Goal: Task Accomplishment & Management: Manage account settings

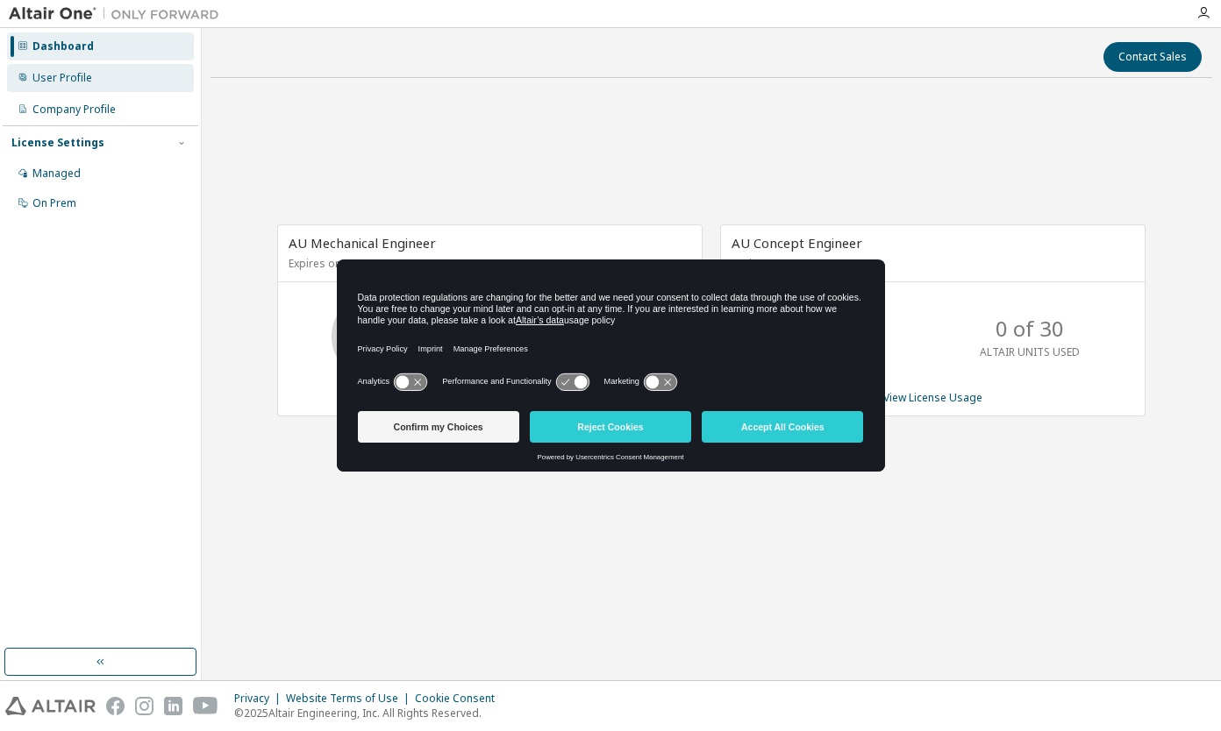
click at [55, 84] on div "User Profile" at bounding box center [62, 78] width 60 height 14
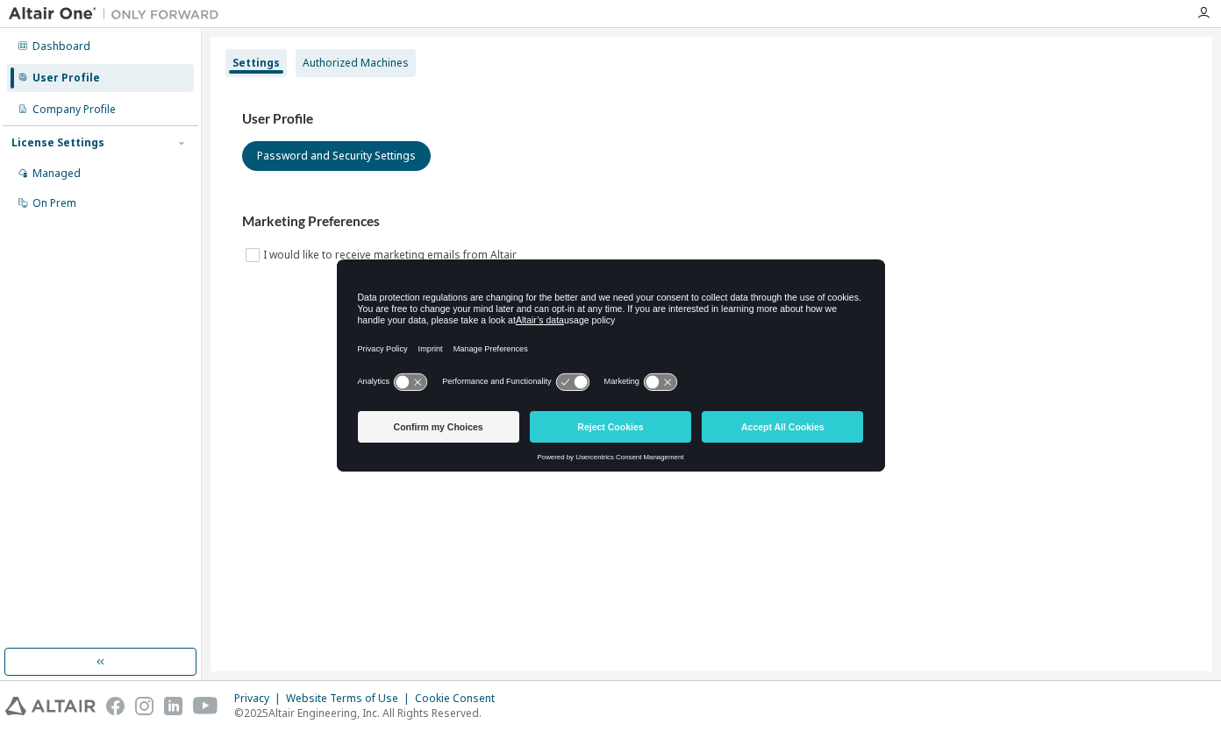
click at [387, 61] on div "Authorized Machines" at bounding box center [356, 63] width 106 height 14
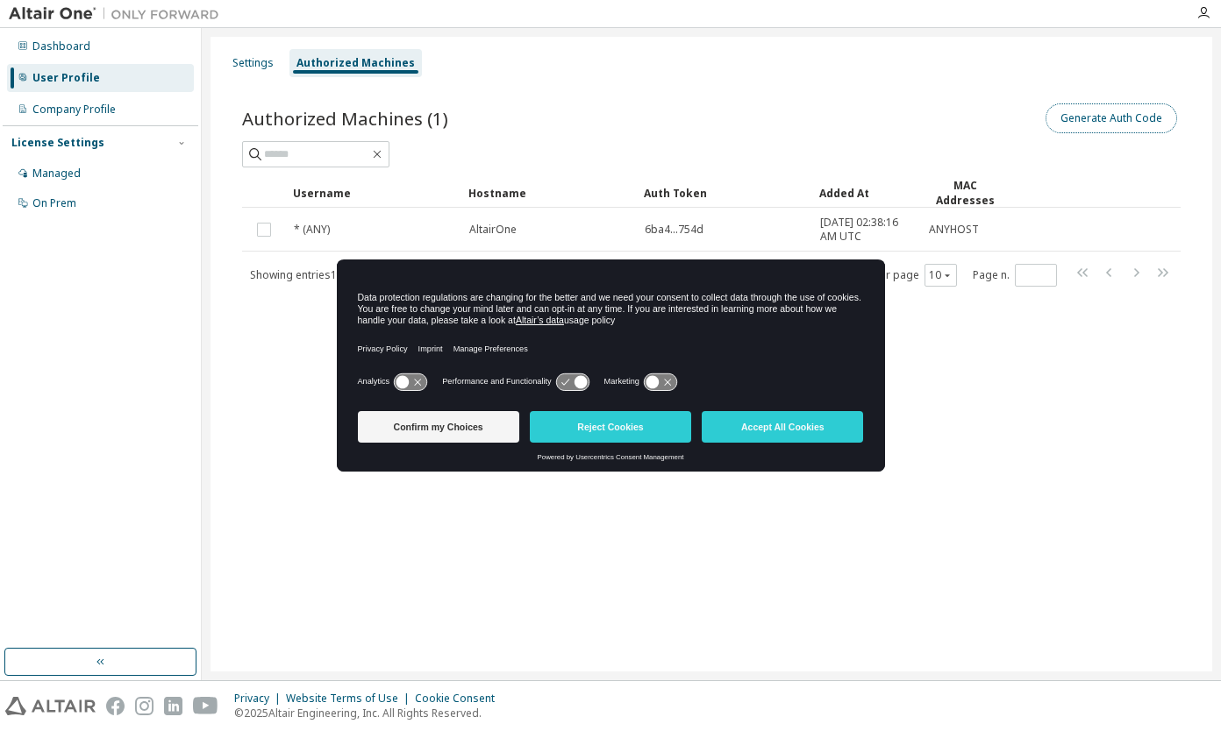
click at [1134, 124] on button "Generate Auth Code" at bounding box center [1111, 118] width 132 height 30
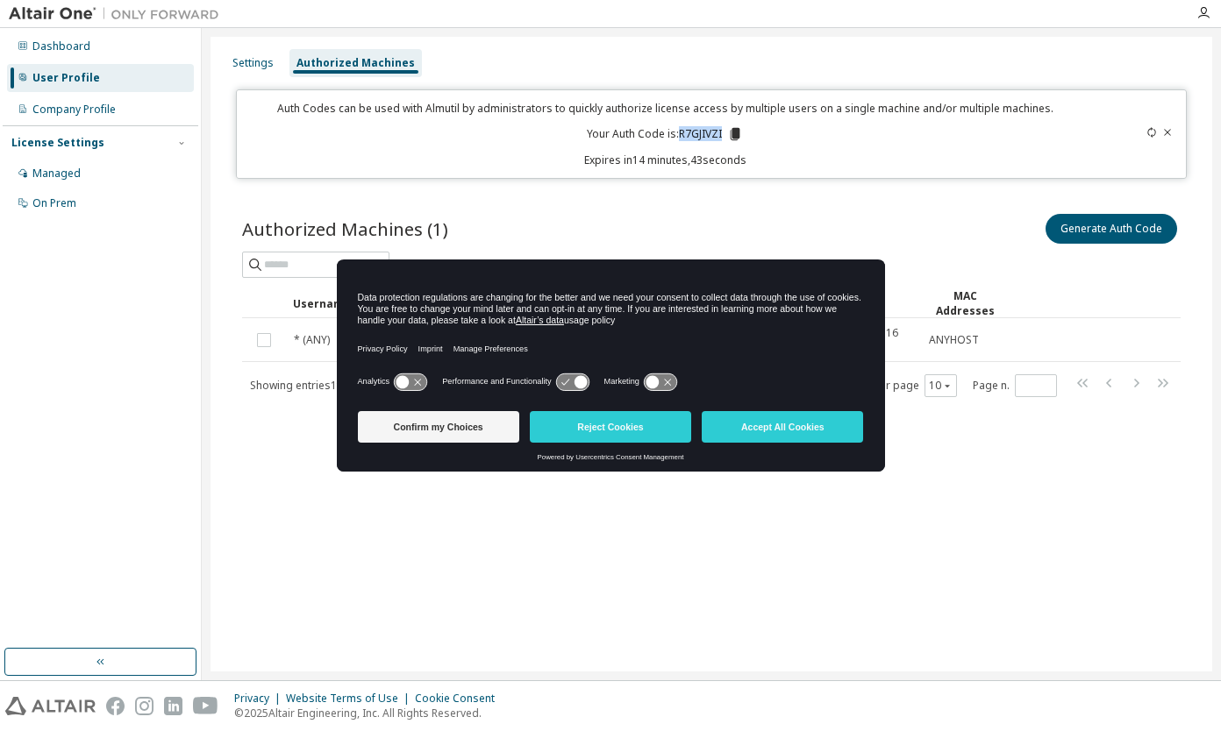
drag, startPoint x: 680, startPoint y: 135, endPoint x: 724, endPoint y: 135, distance: 43.9
click at [724, 135] on p "Your Auth Code is: R7GJIVZI" at bounding box center [665, 134] width 156 height 16
drag, startPoint x: 724, startPoint y: 135, endPoint x: 707, endPoint y: 135, distance: 16.7
copy p "R7GJIVZI"
click at [884, 539] on div "Settings Authorized Machines Auth Codes can be used with Almutil by administrat…" at bounding box center [711, 354] width 1002 height 635
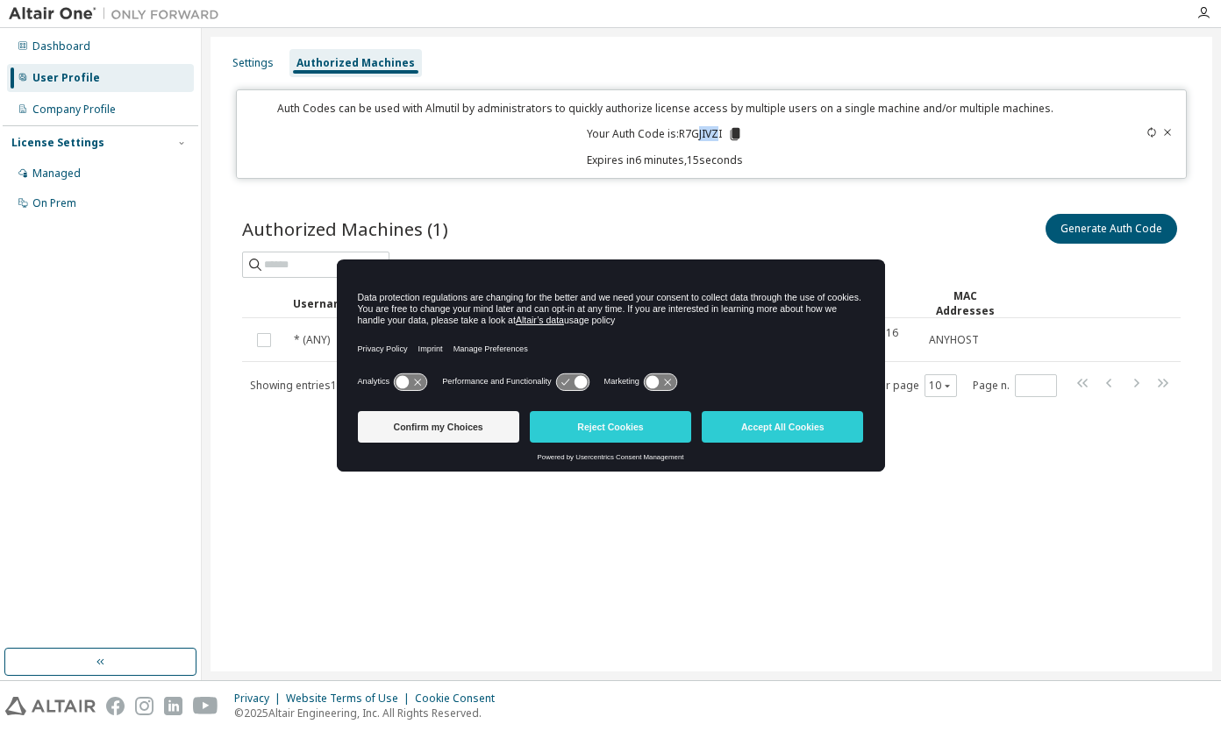
drag, startPoint x: 720, startPoint y: 133, endPoint x: 698, endPoint y: 133, distance: 21.9
click at [698, 133] on p "Your Auth Code is: R7GJIVZI" at bounding box center [665, 134] width 156 height 16
drag, startPoint x: 698, startPoint y: 133, endPoint x: 679, endPoint y: 135, distance: 19.4
click at [679, 135] on p "Your Auth Code is: R7GJIVZI" at bounding box center [665, 134] width 156 height 16
drag, startPoint x: 680, startPoint y: 133, endPoint x: 726, endPoint y: 132, distance: 46.5
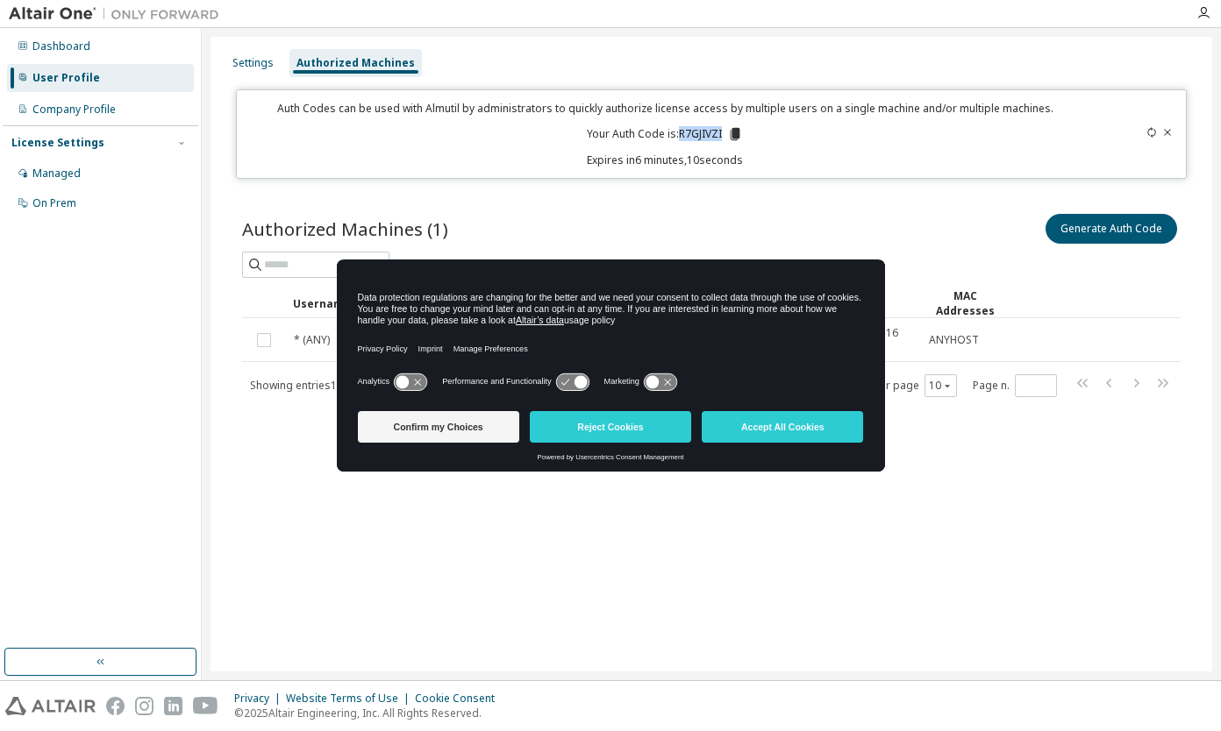
click at [726, 132] on p "Your Auth Code is: R7GJIVZI" at bounding box center [665, 134] width 156 height 16
copy p "R7GJIVZI"
click at [675, 135] on p "Your Auth Code is: R7GJIVZI" at bounding box center [665, 134] width 156 height 16
drag, startPoint x: 679, startPoint y: 133, endPoint x: 731, endPoint y: 134, distance: 52.6
click at [738, 134] on p "Your Auth Code is: R7GJIVZI" at bounding box center [665, 134] width 156 height 16
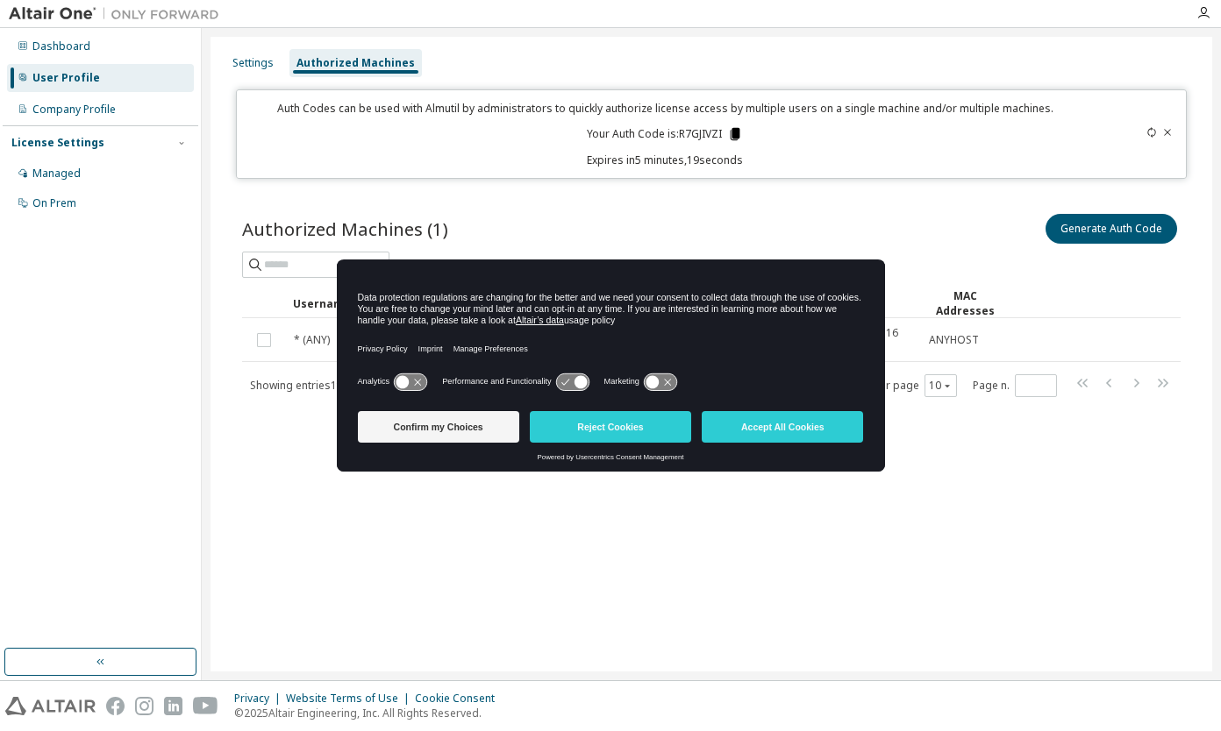
click at [735, 135] on icon at bounding box center [736, 134] width 10 height 12
click at [257, 67] on div "Settings" at bounding box center [252, 63] width 41 height 14
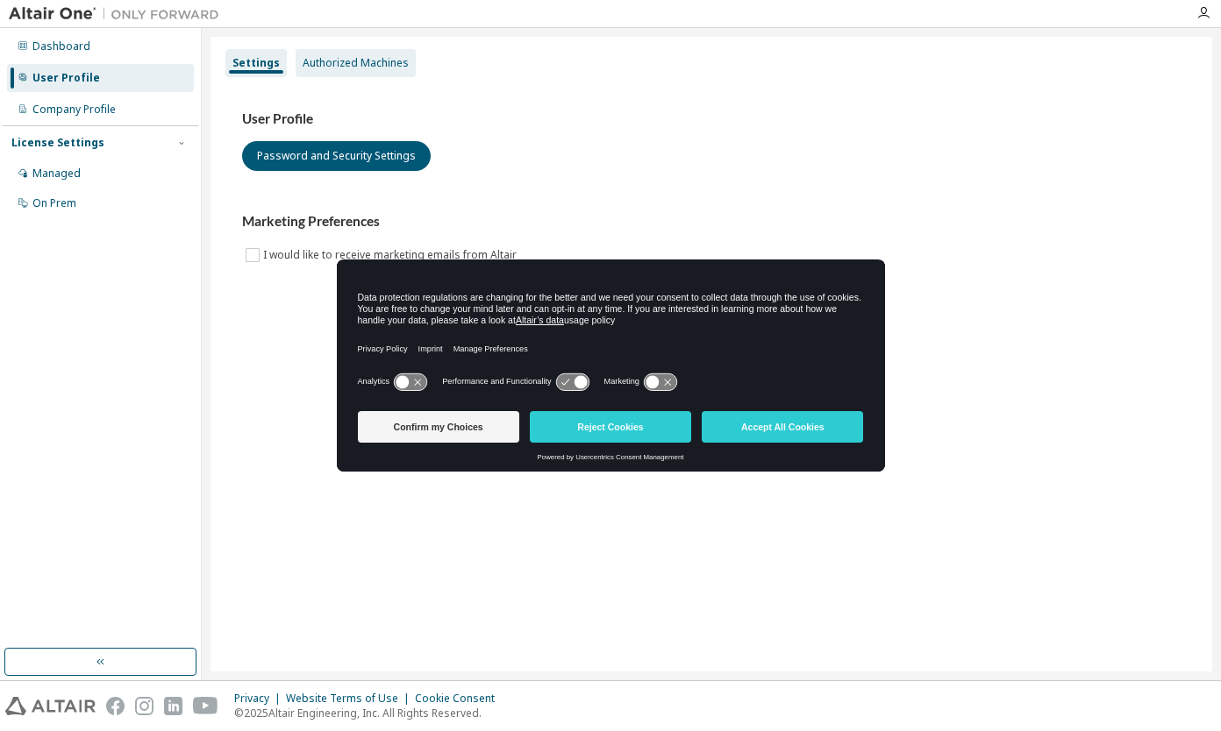
click at [360, 58] on div "Authorized Machines" at bounding box center [356, 63] width 106 height 14
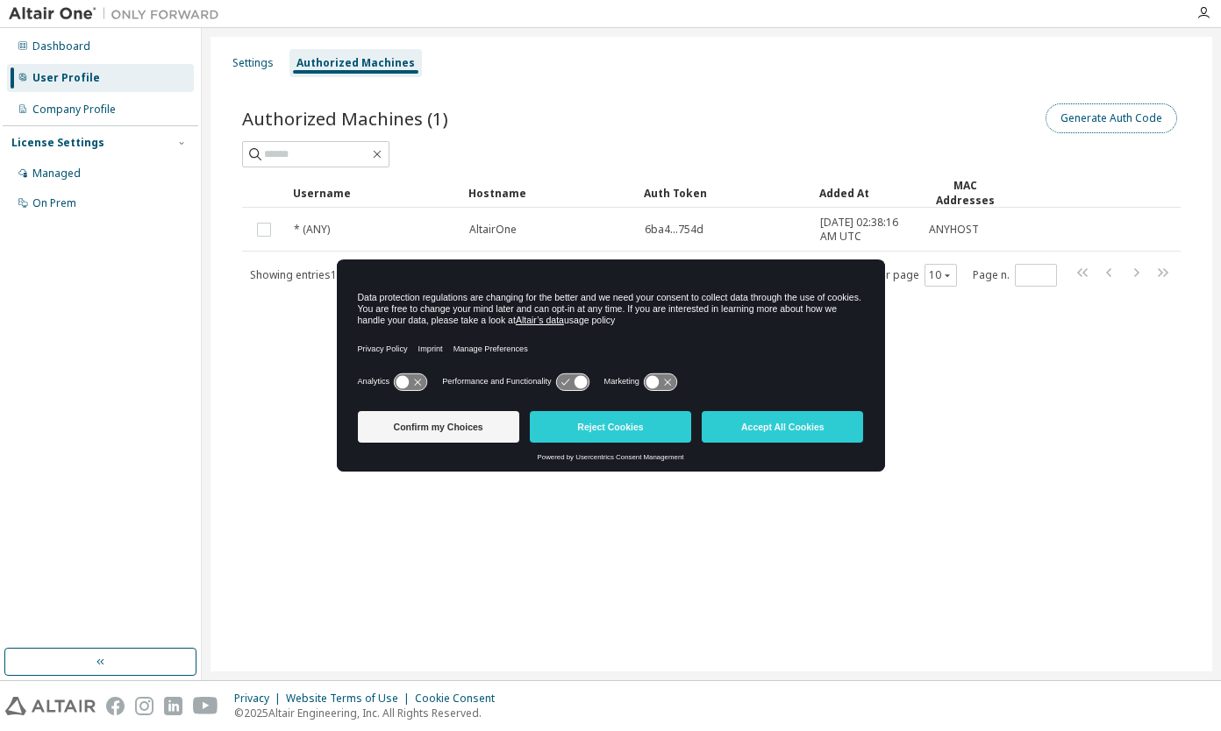
click at [1123, 126] on button "Generate Auth Code" at bounding box center [1111, 118] width 132 height 30
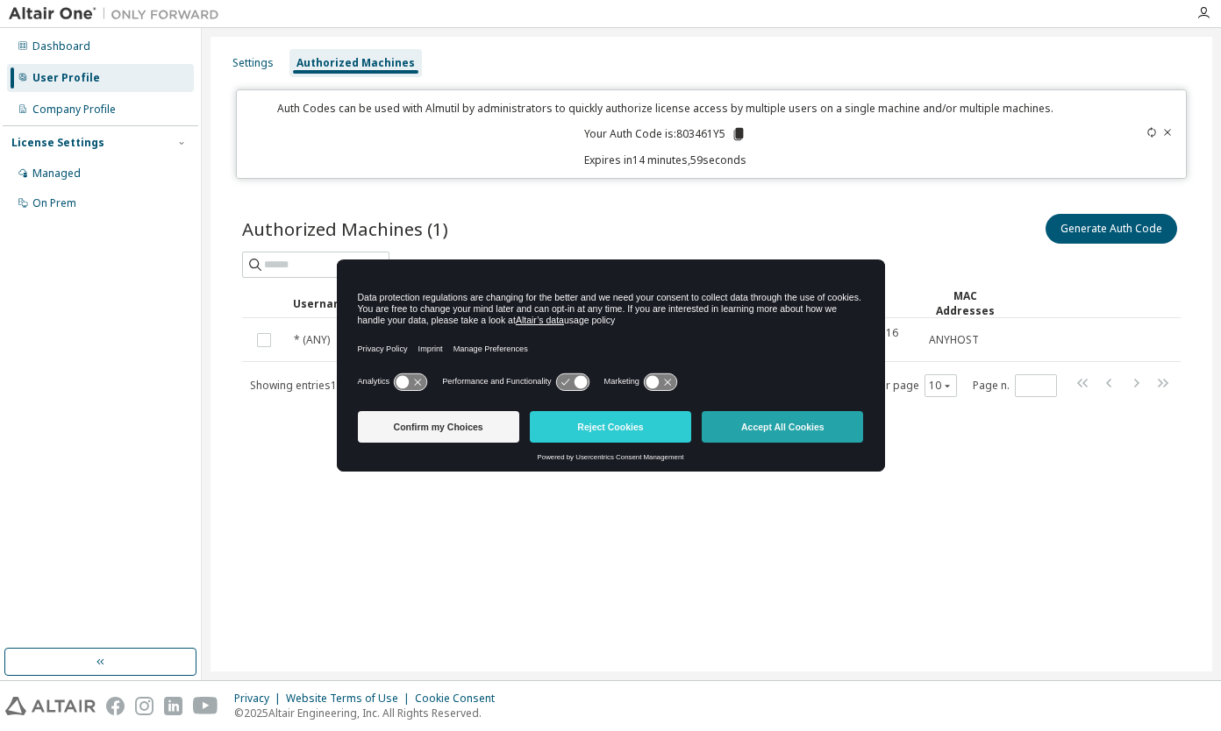
drag, startPoint x: 674, startPoint y: 274, endPoint x: 711, endPoint y: 418, distance: 149.3
click at [711, 418] on div "Data protection regulations are changing for the better and we need your consen…" at bounding box center [611, 366] width 548 height 213
drag, startPoint x: 711, startPoint y: 418, endPoint x: 867, endPoint y: 210, distance: 259.4
click at [865, 218] on div "Generate Auth Code" at bounding box center [945, 228] width 469 height 37
drag, startPoint x: 813, startPoint y: 265, endPoint x: 696, endPoint y: 258, distance: 116.9
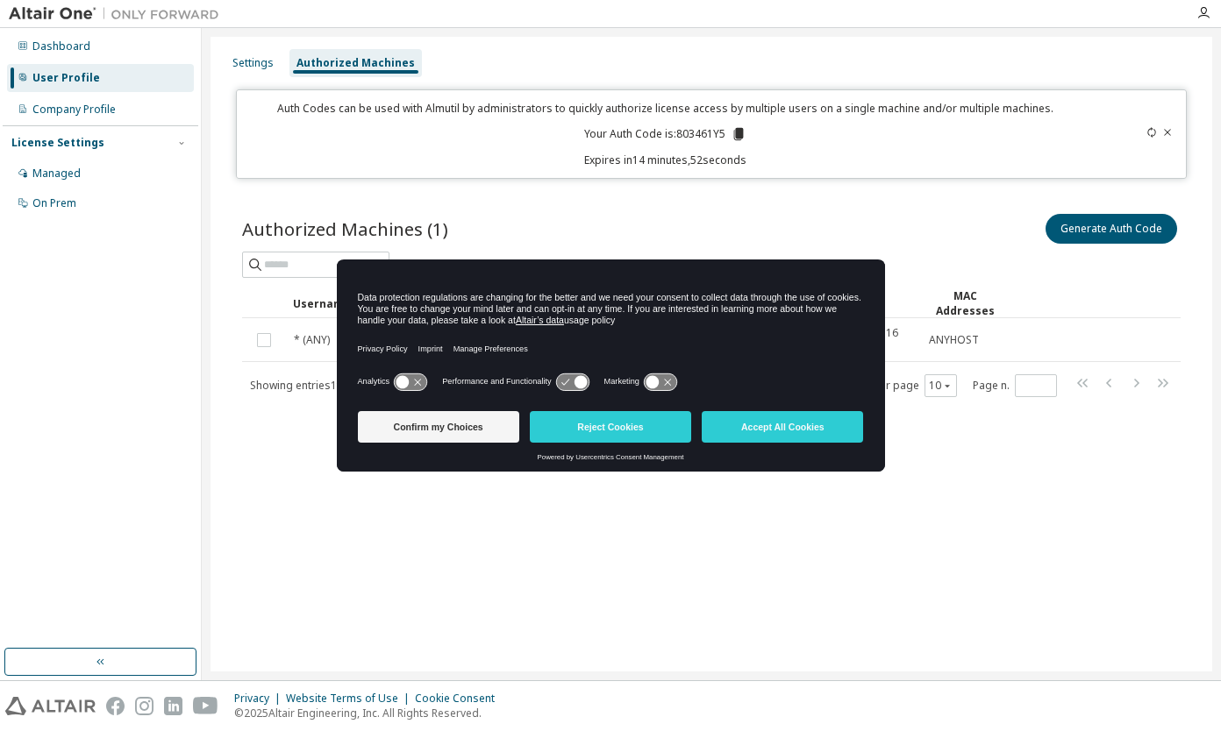
click at [684, 263] on div "Data protection regulations are changing for the better and we need your consen…" at bounding box center [611, 315] width 548 height 110
click at [788, 435] on button "Accept All Cookies" at bounding box center [782, 427] width 161 height 32
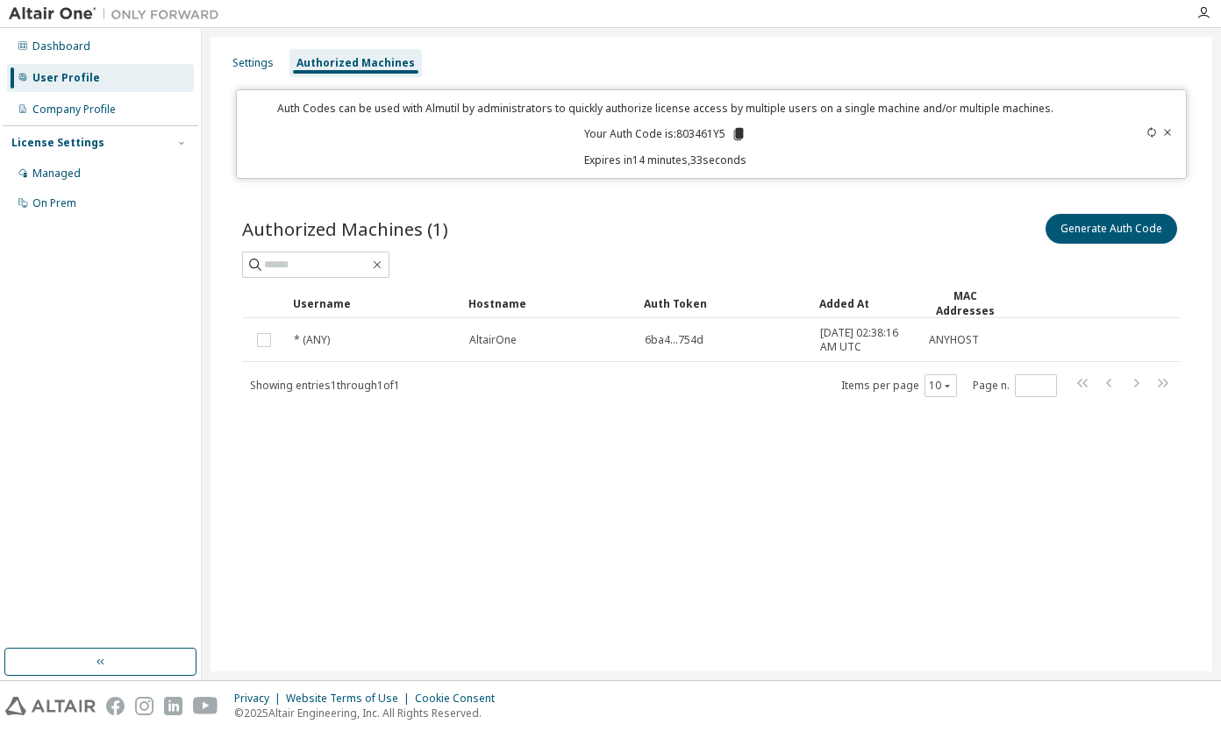
click at [741, 134] on icon at bounding box center [738, 134] width 10 height 12
